Goal: Information Seeking & Learning: Learn about a topic

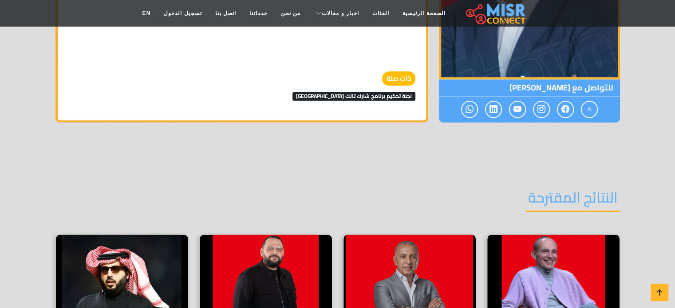
scroll to position [1290, 0]
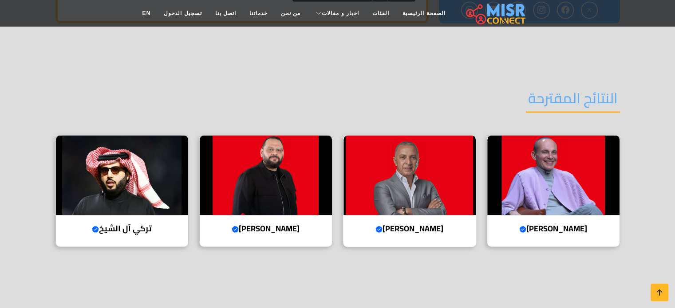
click at [390, 232] on h4 "أحمد السويدي Verified account" at bounding box center [409, 229] width 119 height 10
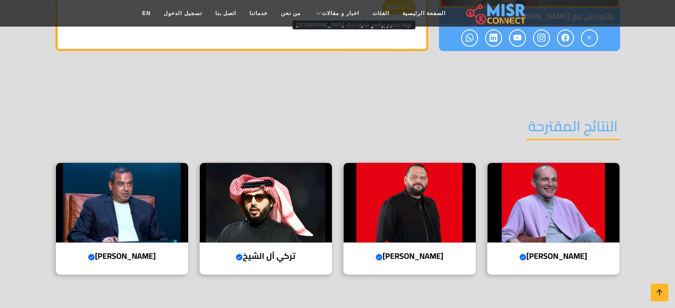
scroll to position [1041, 0]
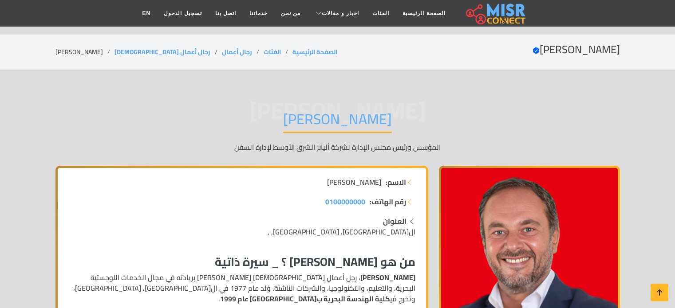
scroll to position [1290, 0]
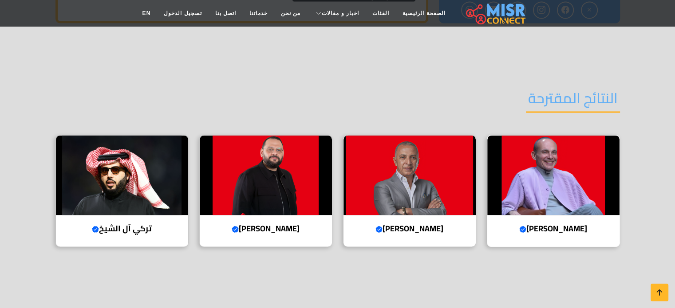
click at [557, 161] on img at bounding box center [553, 175] width 132 height 80
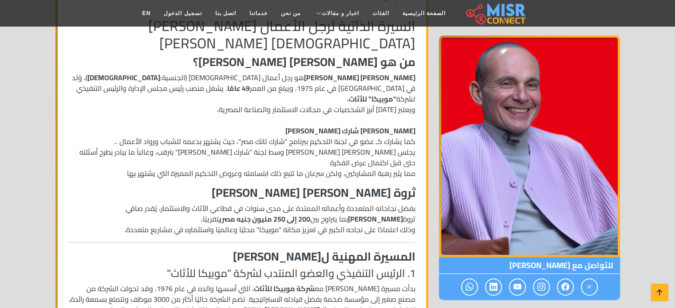
scroll to position [206, 0]
click at [310, 213] on strong "200 إلى 250 مليون جنيه مصري" at bounding box center [264, 219] width 91 height 13
drag, startPoint x: 375, startPoint y: 197, endPoint x: 339, endPoint y: 197, distance: 36.4
click at [310, 213] on strong "200 إلى 250 مليون جنيه مصري" at bounding box center [264, 219] width 91 height 13
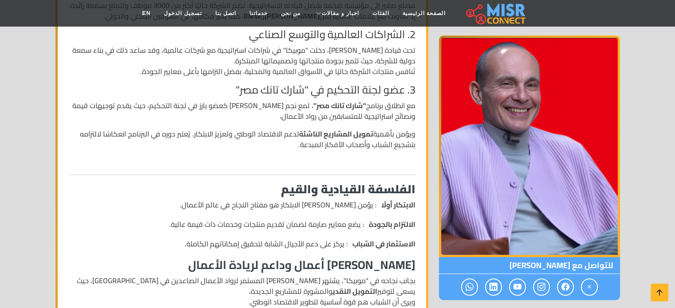
scroll to position [501, 0]
